Goal: Task Accomplishment & Management: Use online tool/utility

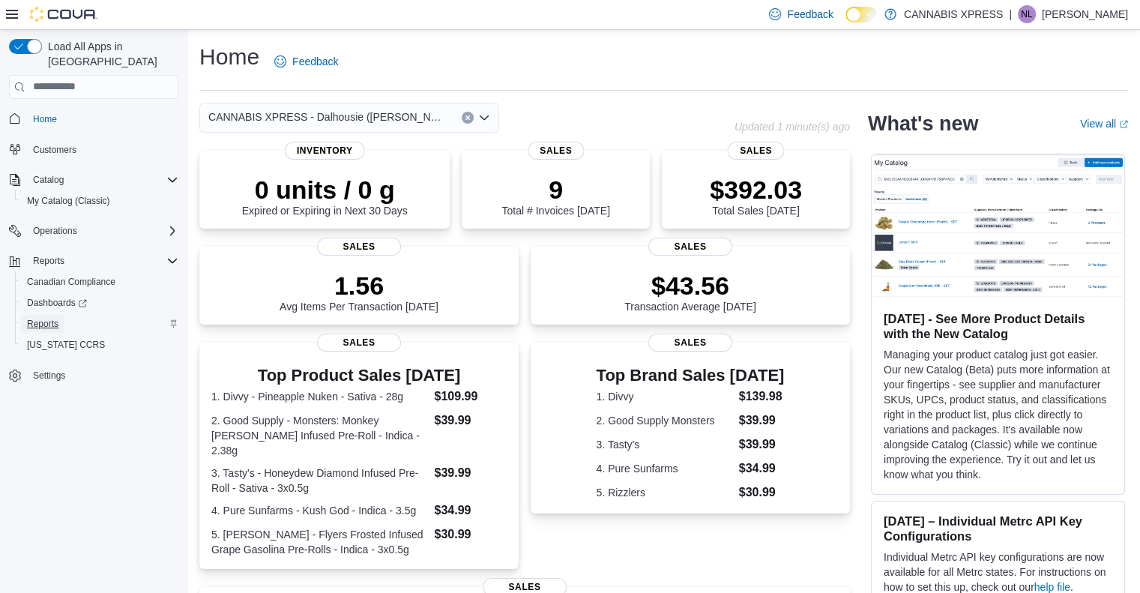
click at [54, 318] on span "Reports" at bounding box center [42, 324] width 31 height 12
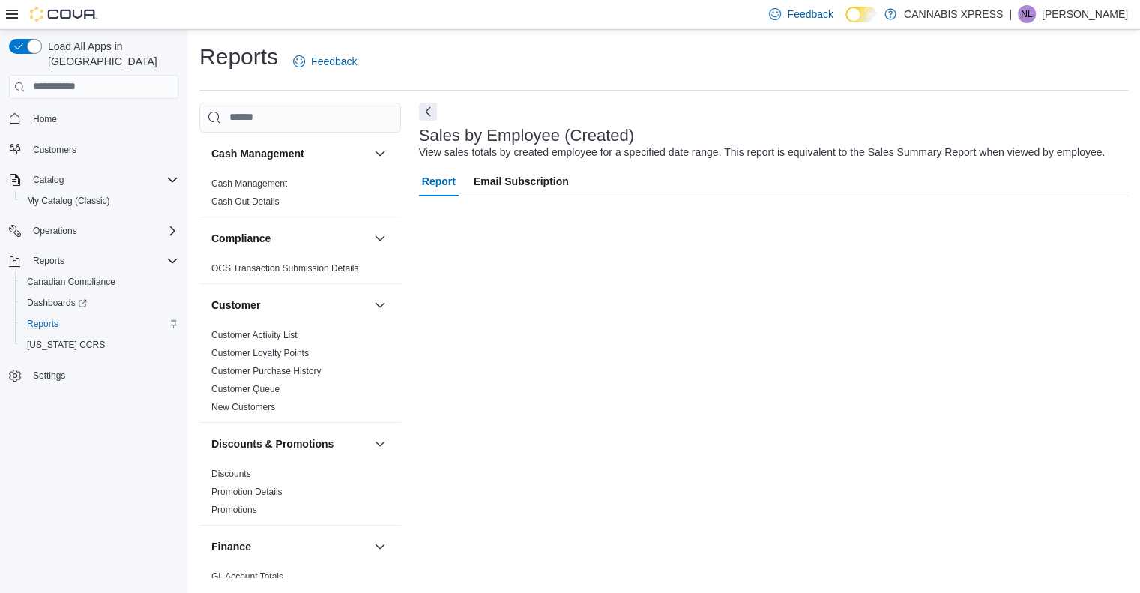
scroll to position [22, 0]
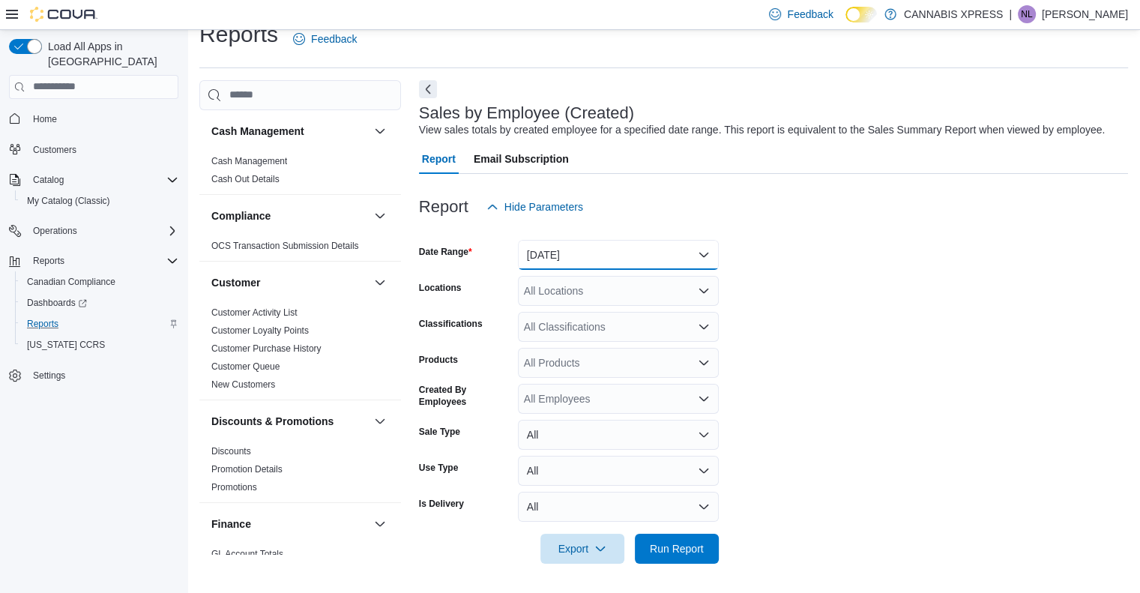
click at [673, 250] on button "[DATE]" at bounding box center [618, 255] width 201 height 30
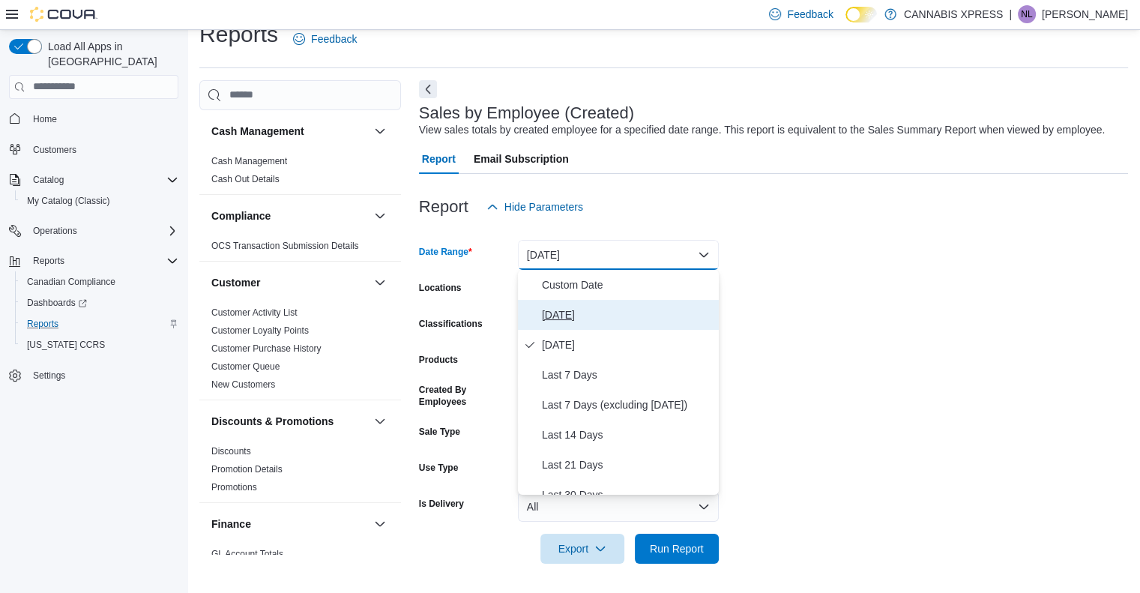
click at [580, 311] on span "[DATE]" at bounding box center [627, 315] width 171 height 18
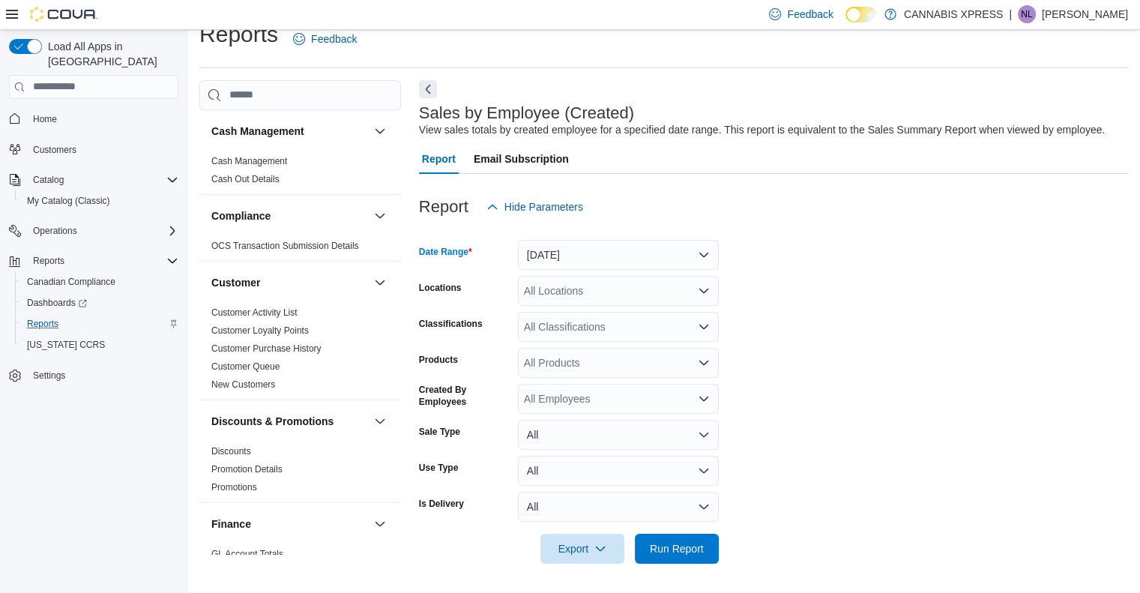
click at [580, 293] on div "All Locations" at bounding box center [618, 291] width 201 height 30
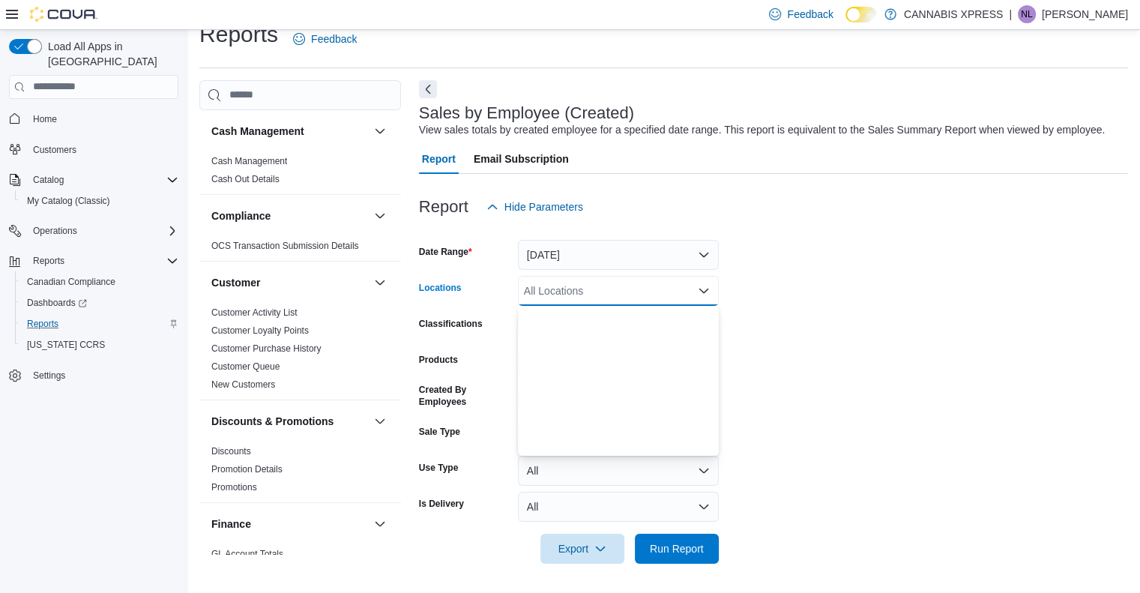
scroll to position [372, 0]
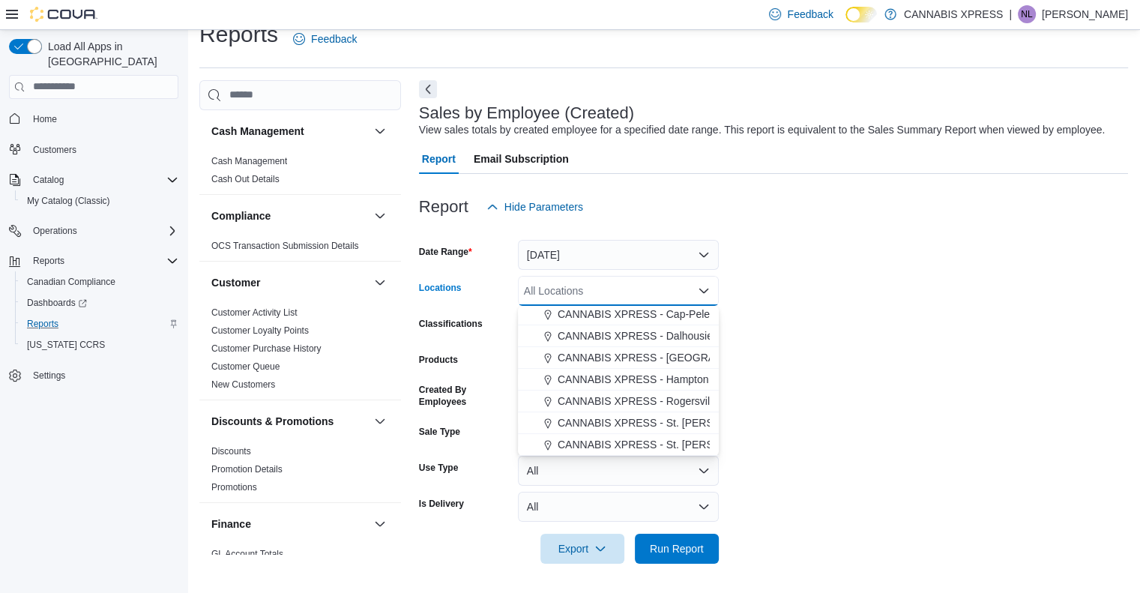
drag, startPoint x: 645, startPoint y: 319, endPoint x: 786, endPoint y: 328, distance: 141.2
click at [786, 328] on body "Feedback Dark Mode CANNABIS XPRESS | NL [PERSON_NAME] Load All Apps in New Hub …" at bounding box center [570, 286] width 1140 height 616
click at [687, 331] on span "CANNABIS XPRESS - Dalhousie ([PERSON_NAME][GEOGRAPHIC_DATA])" at bounding box center [738, 335] width 361 height 15
click at [673, 538] on span "Run Report" at bounding box center [677, 548] width 66 height 30
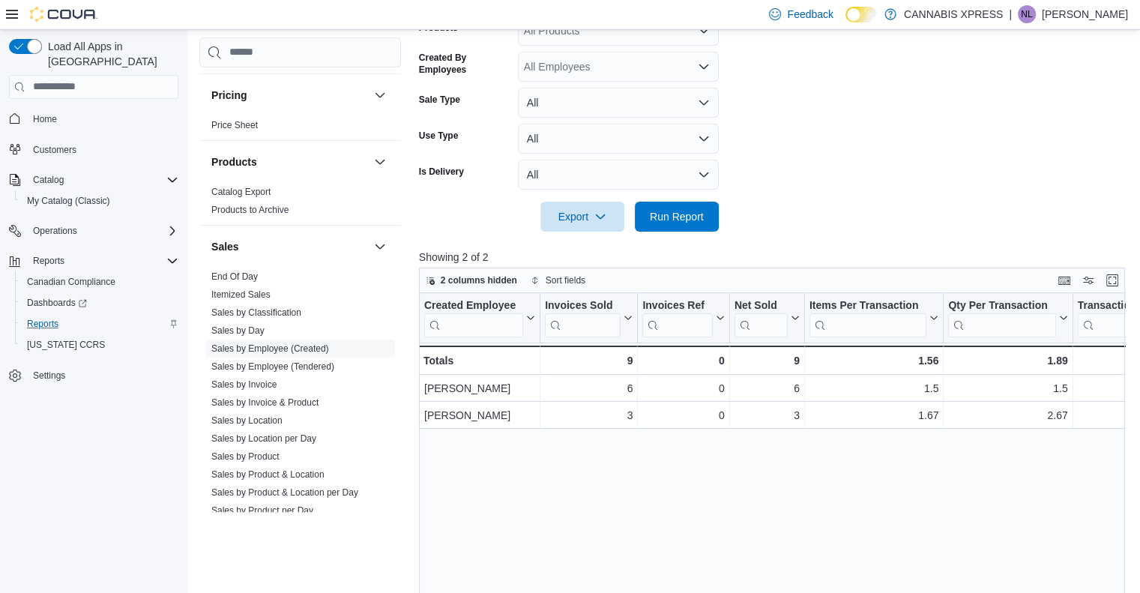
scroll to position [981, 0]
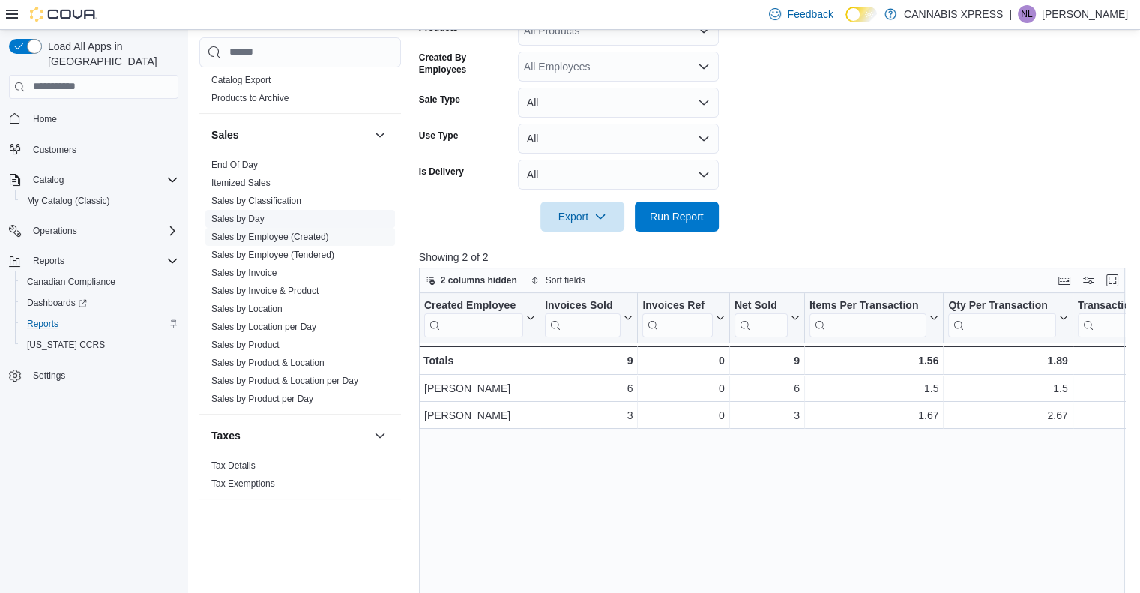
click at [255, 214] on link "Sales by Day" at bounding box center [237, 219] width 53 height 10
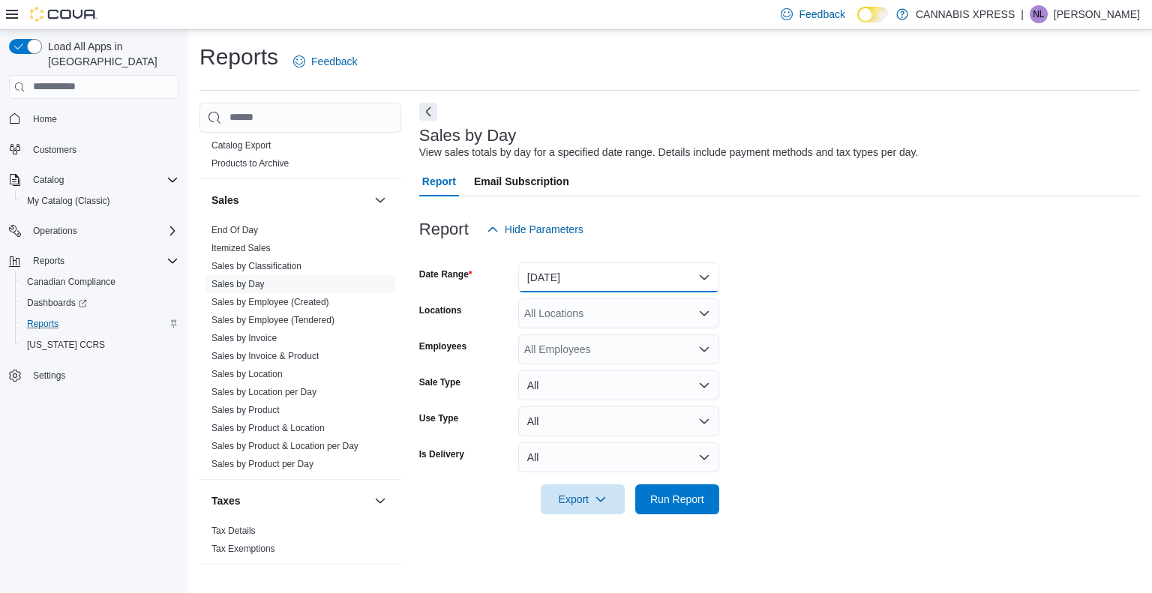
click at [635, 273] on button "[DATE]" at bounding box center [618, 277] width 201 height 30
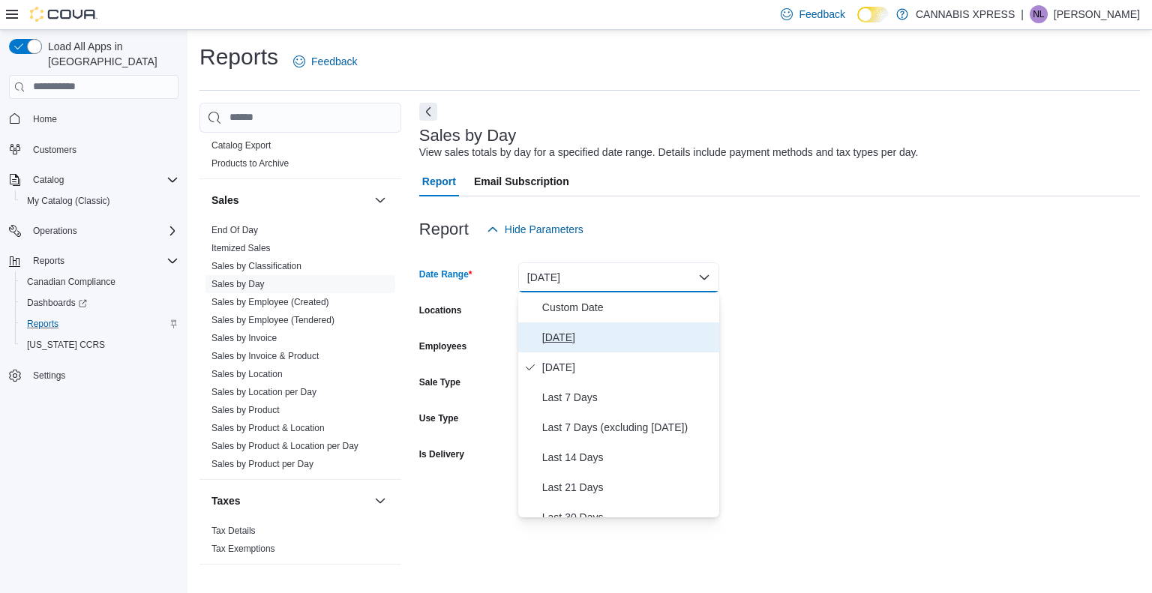
click at [596, 335] on span "[DATE]" at bounding box center [627, 337] width 171 height 18
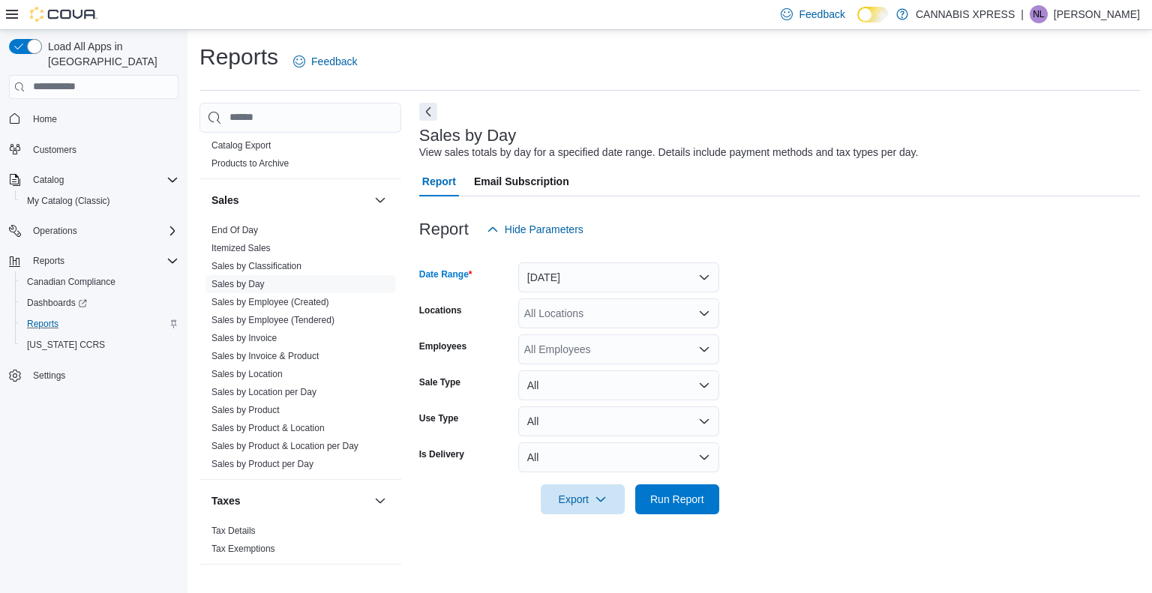
click at [607, 317] on div "All Locations" at bounding box center [618, 313] width 201 height 30
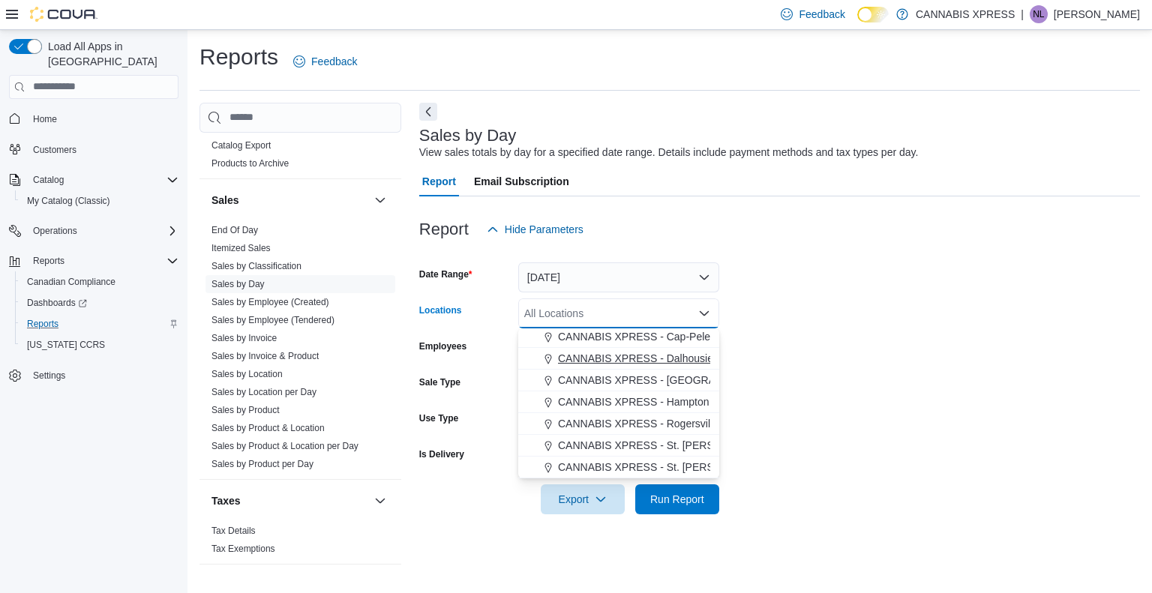
click at [615, 352] on span "CANNABIS XPRESS - Dalhousie ([PERSON_NAME][GEOGRAPHIC_DATA])" at bounding box center [738, 358] width 361 height 15
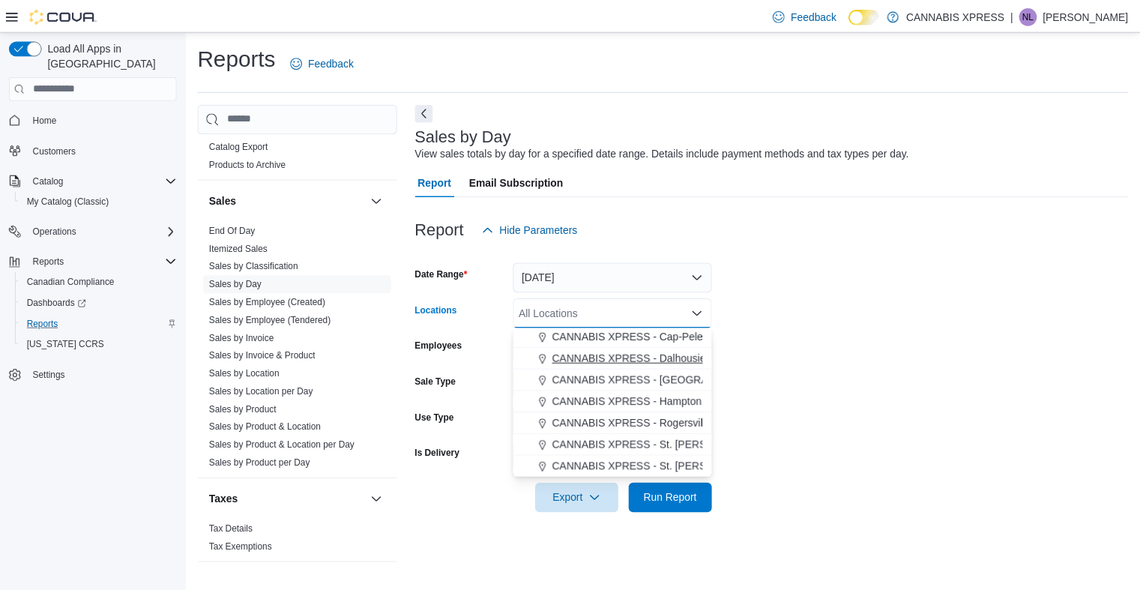
scroll to position [350, 0]
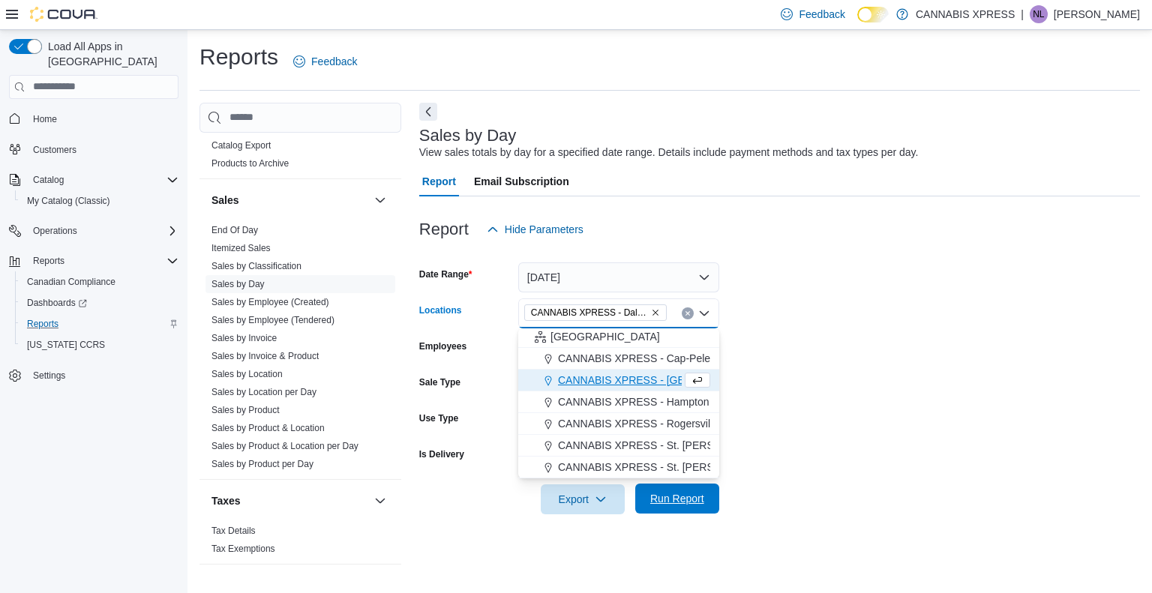
click at [676, 497] on span "Run Report" at bounding box center [677, 498] width 54 height 15
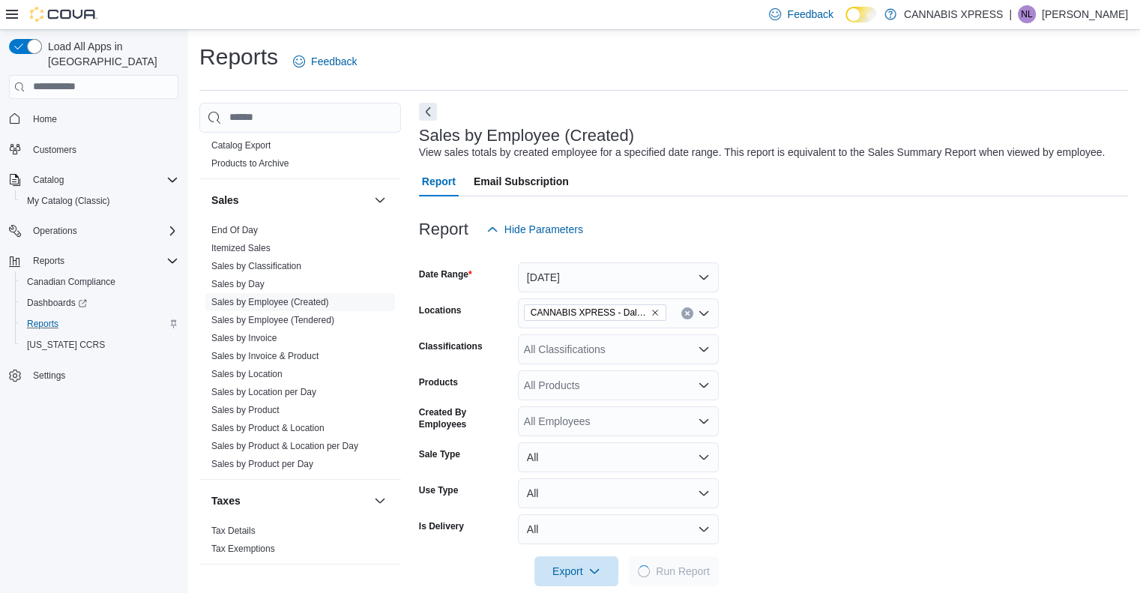
scroll to position [355, 0]
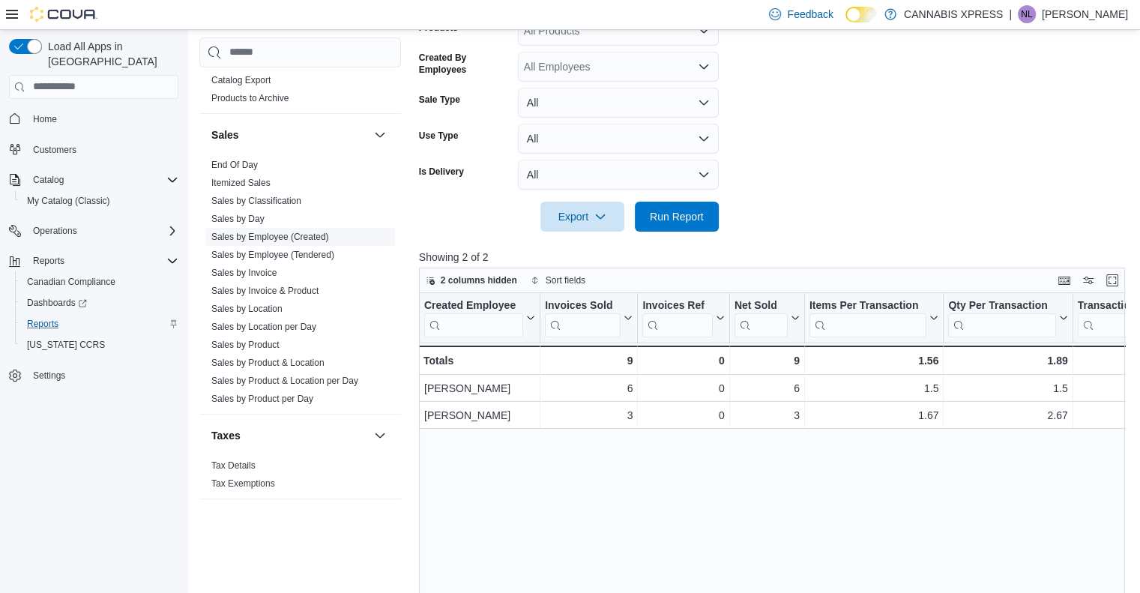
click at [255, 238] on link "Sales by Employee (Created)" at bounding box center [270, 237] width 118 height 10
click at [256, 218] on link "Sales by Day" at bounding box center [237, 219] width 53 height 10
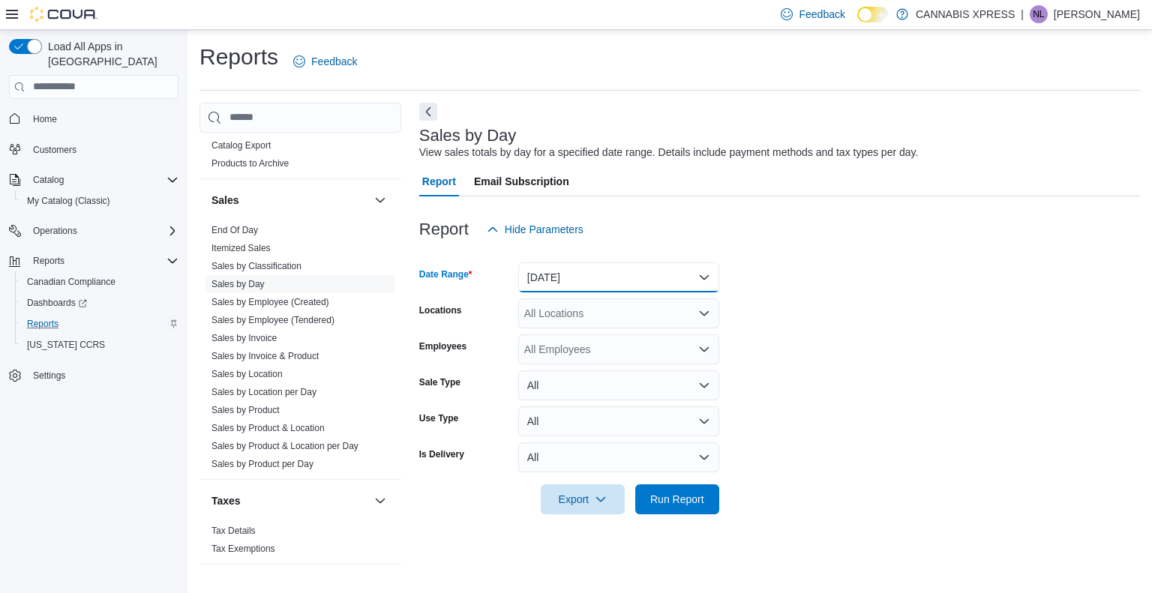
click at [683, 271] on button "[DATE]" at bounding box center [618, 277] width 201 height 30
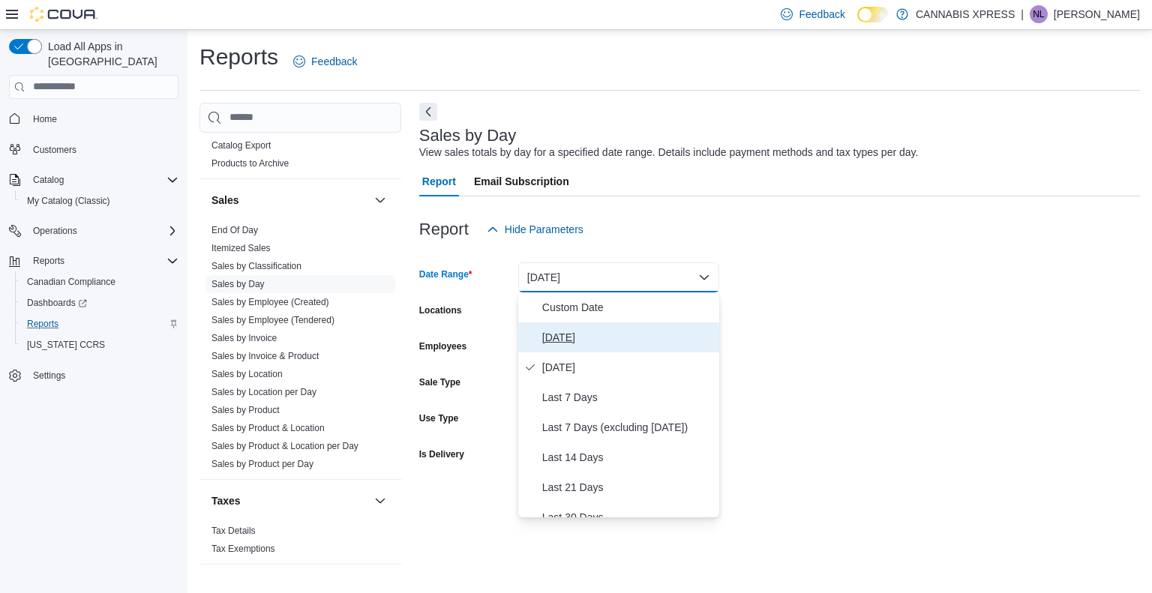
click at [642, 336] on span "[DATE]" at bounding box center [627, 337] width 171 height 18
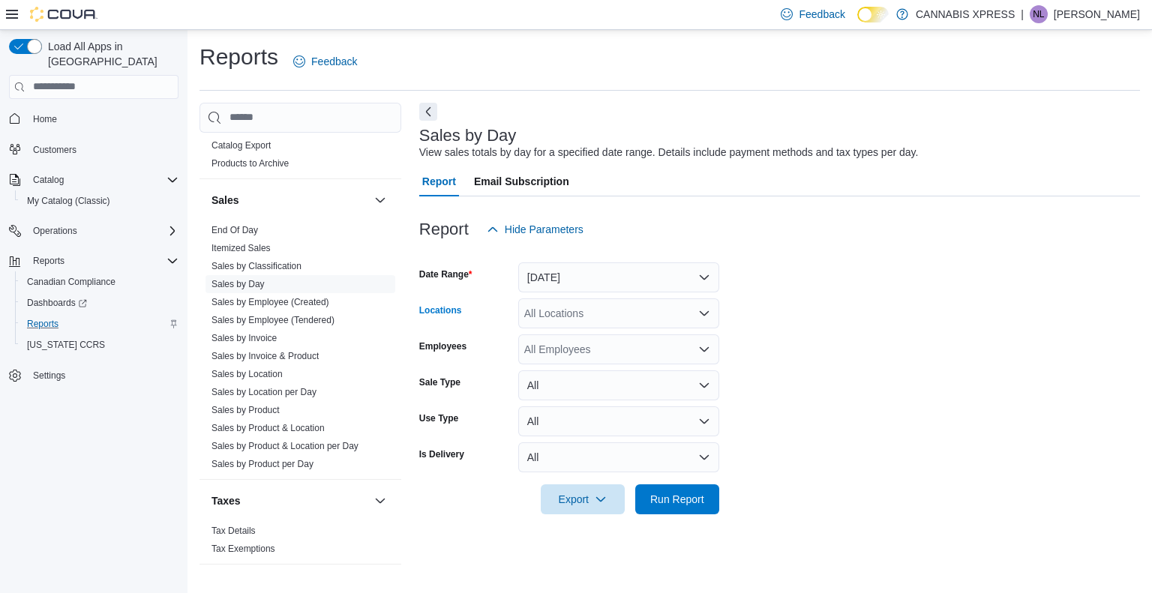
click at [646, 320] on div "All Locations" at bounding box center [618, 313] width 201 height 30
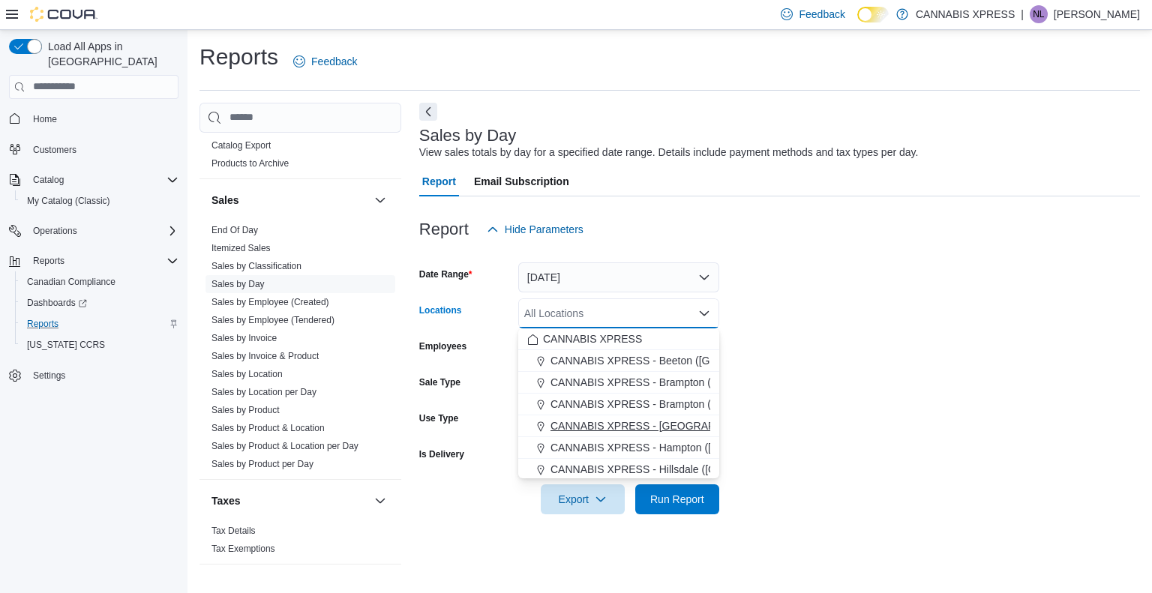
scroll to position [372, 0]
click at [658, 361] on span "CANNABIS XPRESS - Dalhousie ([PERSON_NAME][GEOGRAPHIC_DATA])" at bounding box center [738, 358] width 361 height 15
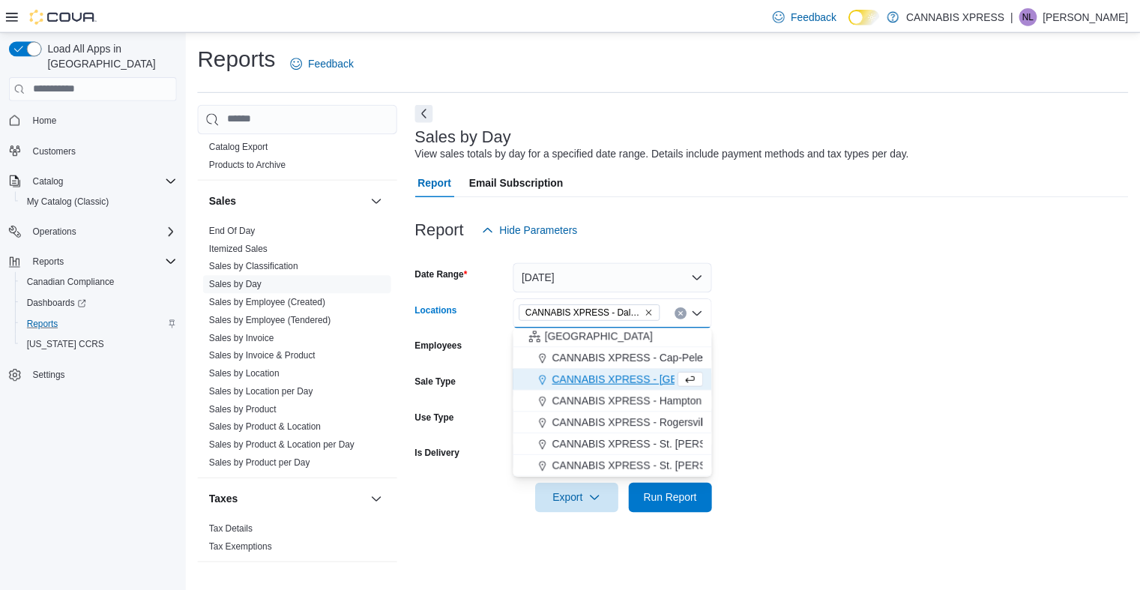
scroll to position [350, 0]
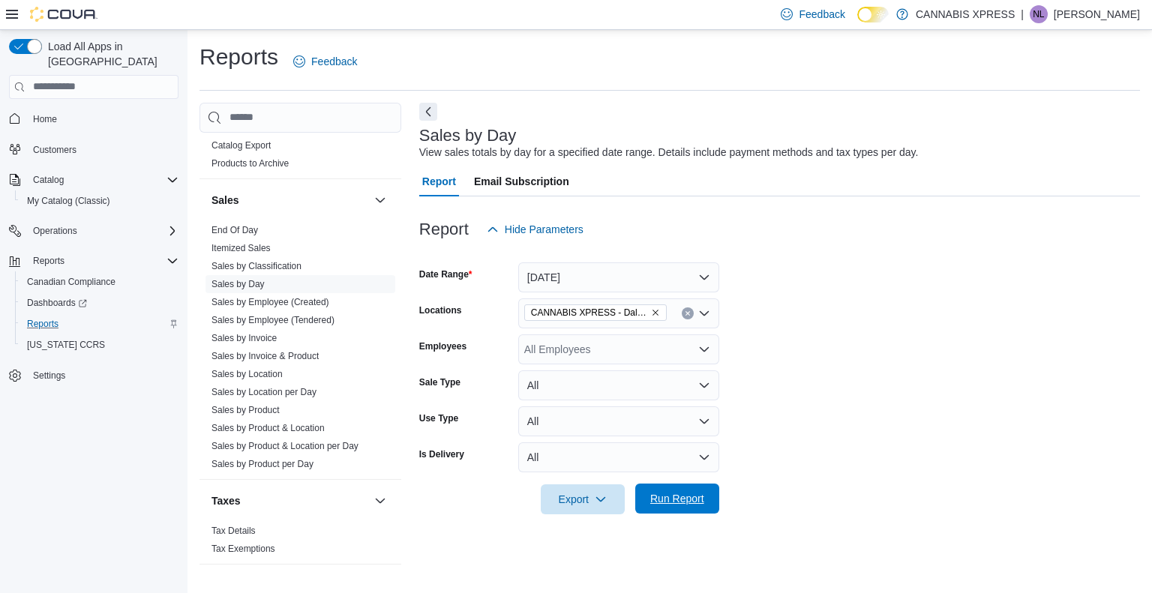
click at [690, 504] on span "Run Report" at bounding box center [677, 498] width 54 height 15
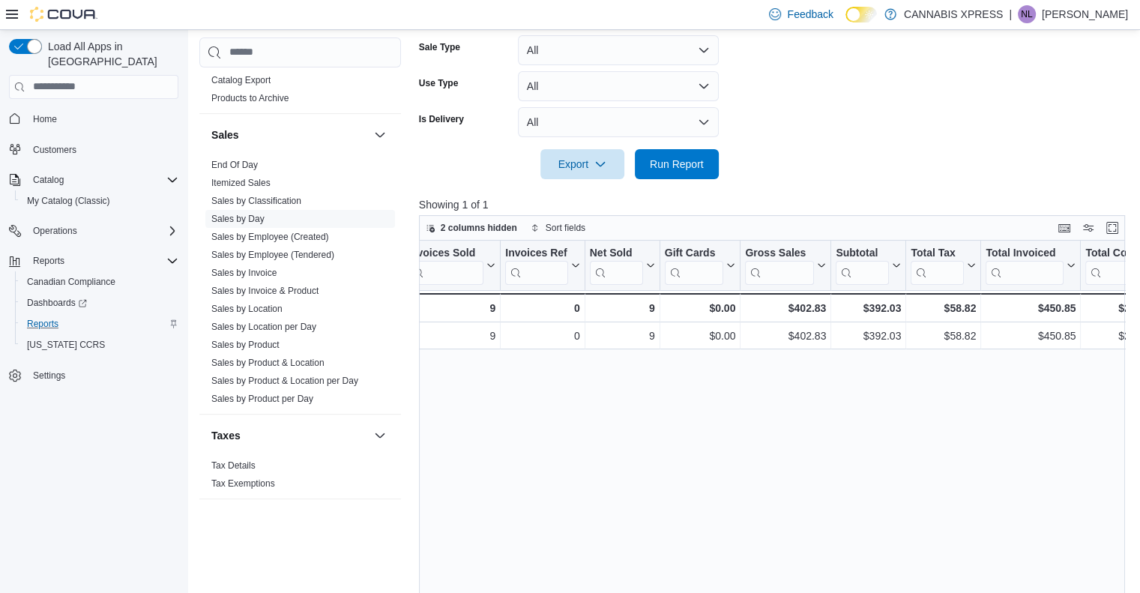
scroll to position [0, 133]
click at [1089, 23] on div "Feedback Dark Mode CANNABIS XPRESS | NL [PERSON_NAME]" at bounding box center [945, 14] width 365 height 30
click at [1085, 16] on p "[PERSON_NAME]" at bounding box center [1085, 14] width 86 height 18
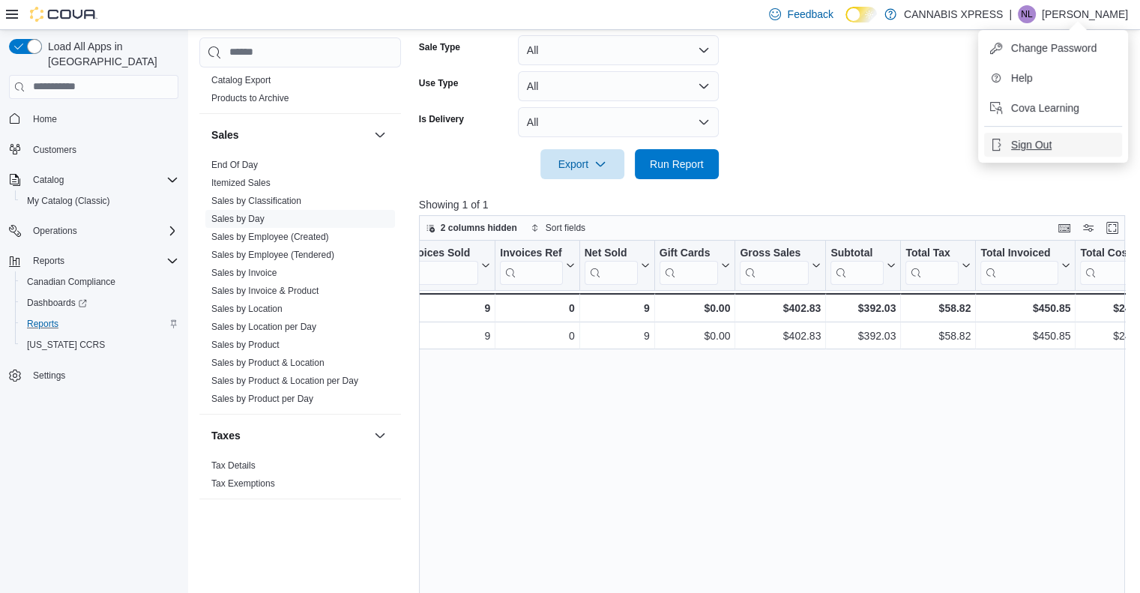
click at [1053, 136] on button "Sign Out" at bounding box center [1054, 145] width 138 height 24
